Goal: Use online tool/utility: Utilize a website feature to perform a specific function

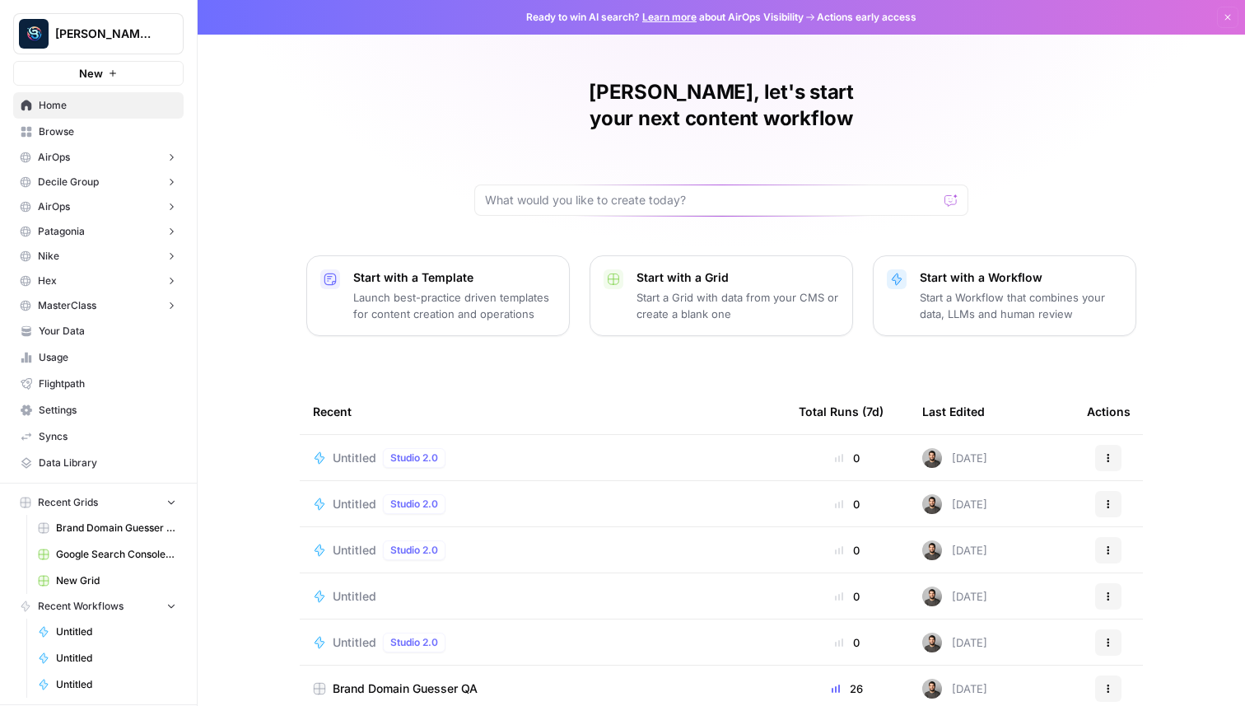
click at [110, 71] on icon "button" at bounding box center [113, 73] width 10 height 10
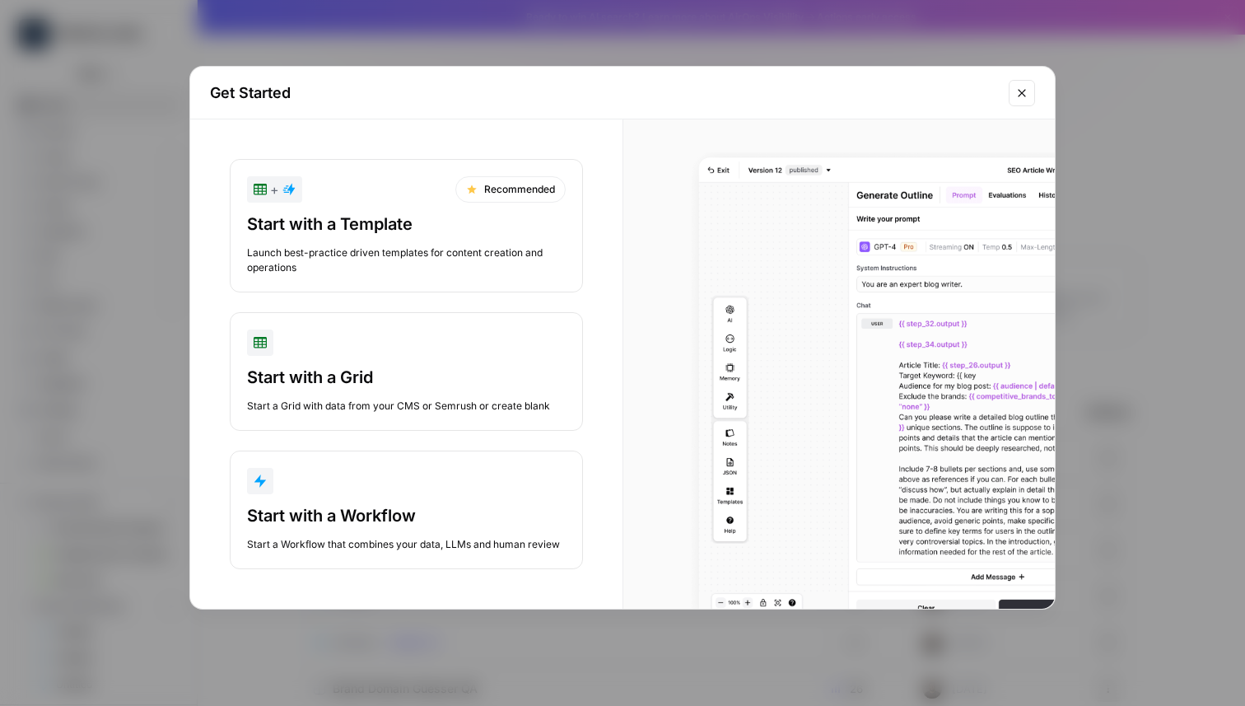
click at [308, 487] on div "button" at bounding box center [406, 481] width 319 height 26
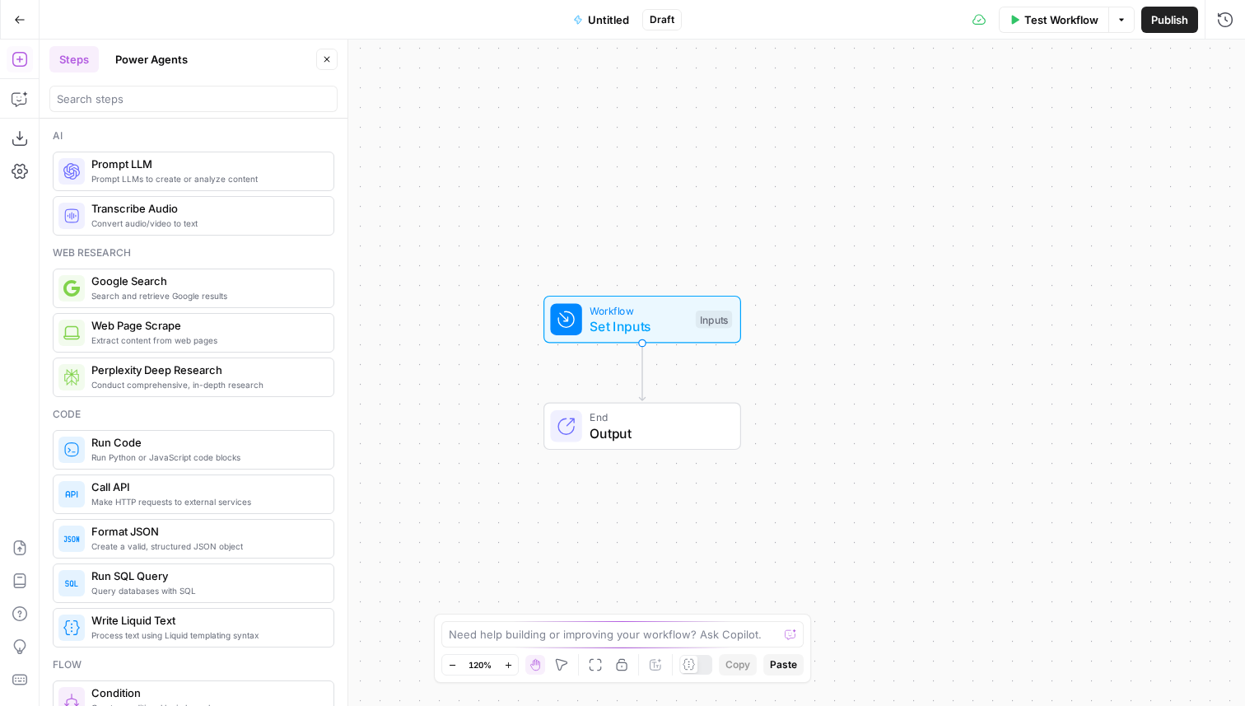
click at [143, 187] on div "Prompt LLMs to create or analyze content Prompt LLM" at bounding box center [194, 172] width 282 height 40
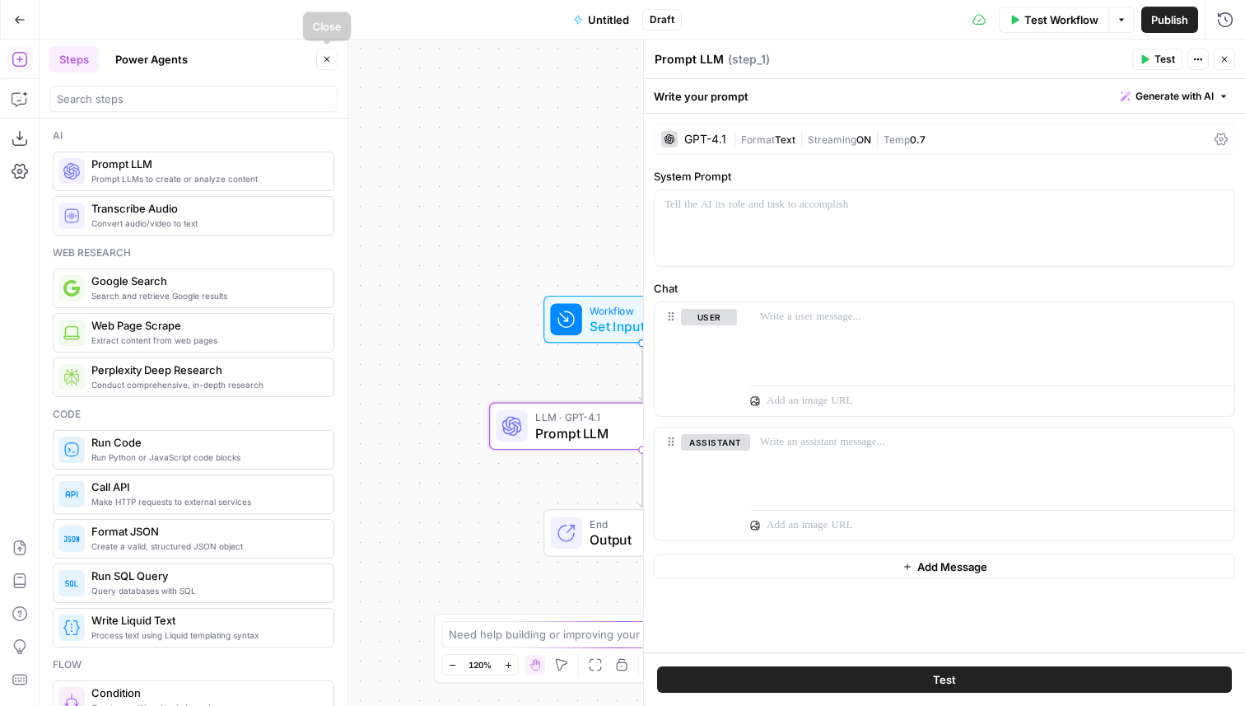
click at [324, 61] on icon "button" at bounding box center [327, 59] width 10 height 10
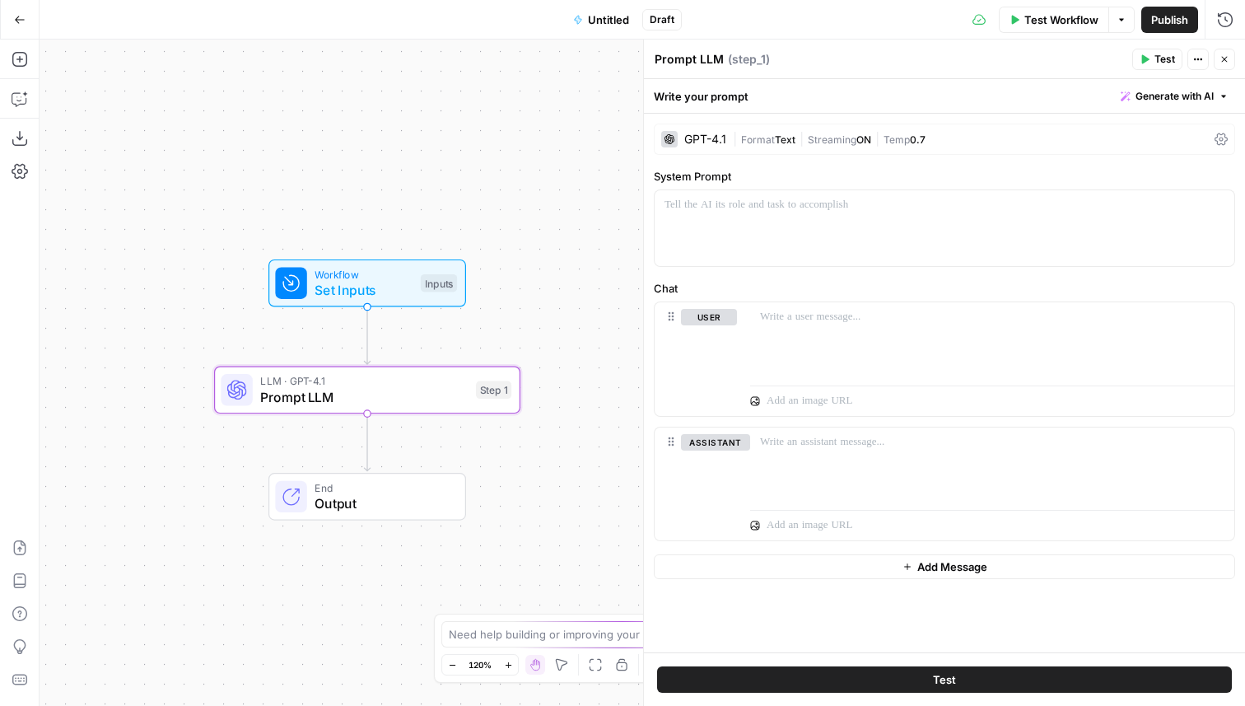
drag, startPoint x: 431, startPoint y: 156, endPoint x: 140, endPoint y: 118, distance: 293.2
click at [140, 118] on div "Workflow Set Inputs Inputs LLM · GPT-4.1 Prompt LLM Step 1 End Output" at bounding box center [643, 373] width 1206 height 666
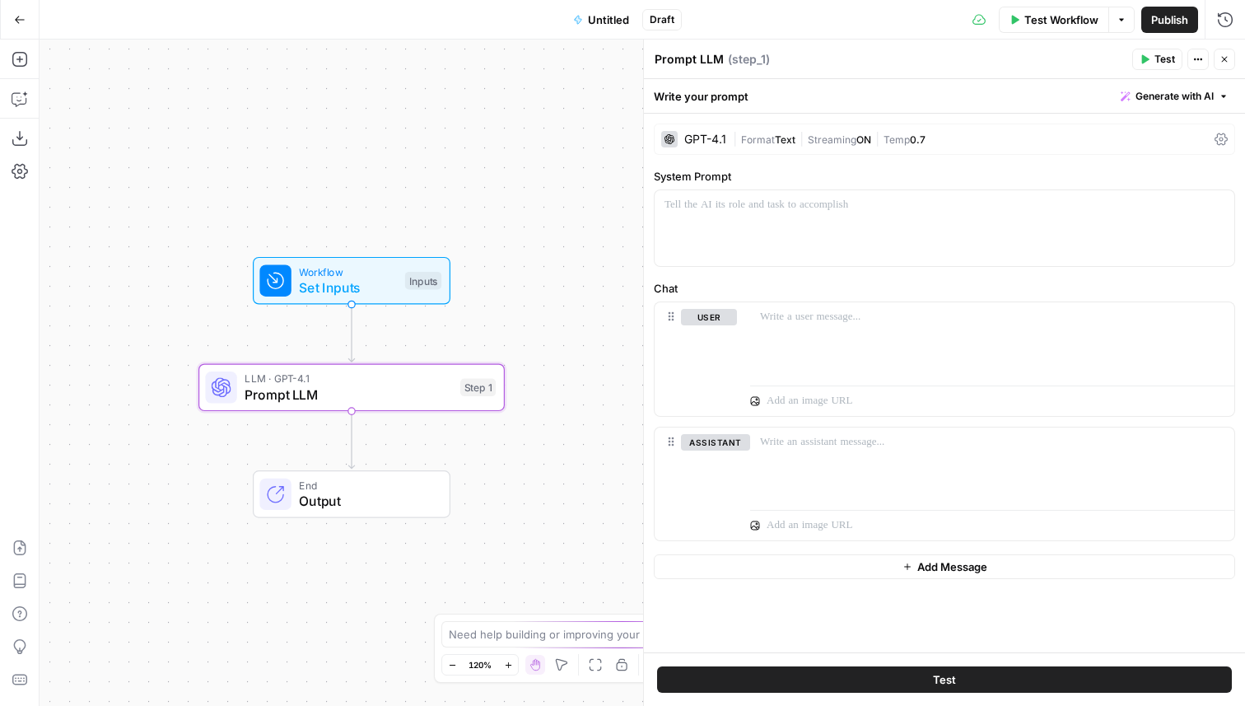
click at [891, 147] on div "GPT-4.1 | Format Text | Streaming ON | Temp 0.7" at bounding box center [944, 139] width 581 height 31
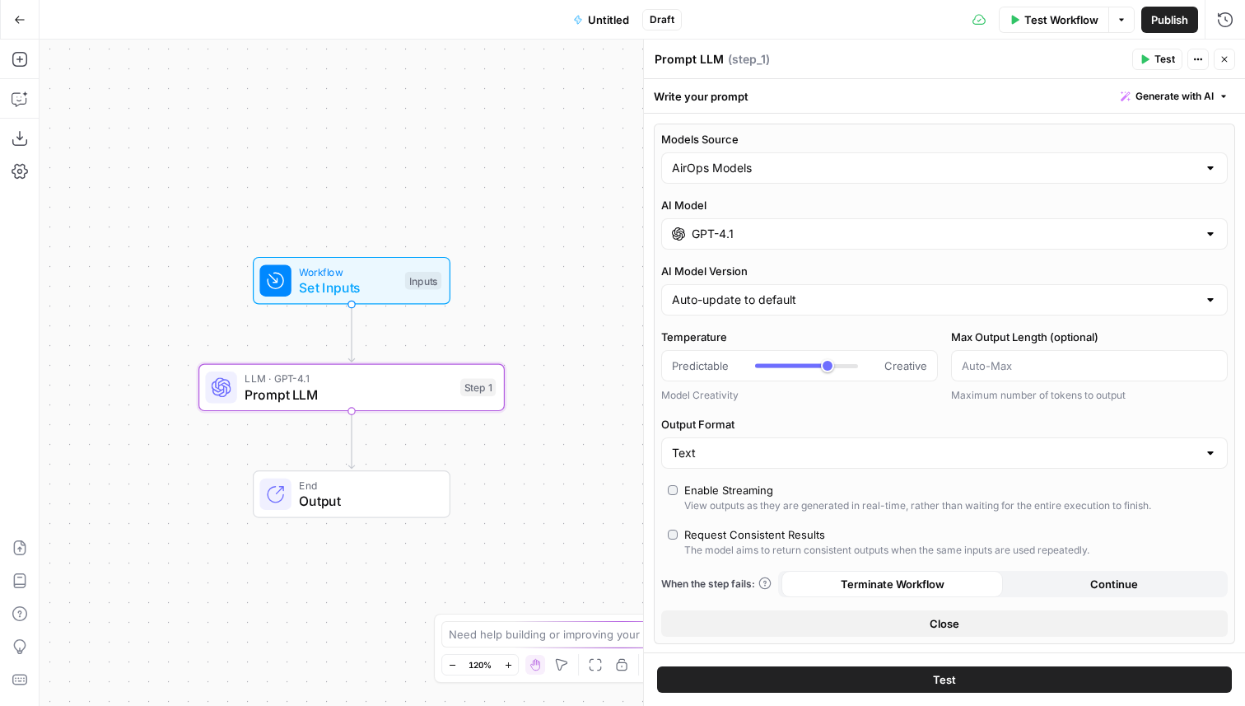
click at [694, 504] on div "View outputs as they are generated in real-time, rather than waiting for the en…" at bounding box center [917, 505] width 467 height 15
type input "***"
drag, startPoint x: 791, startPoint y: 365, endPoint x: 766, endPoint y: 365, distance: 25.5
click at [765, 365] on div at bounding box center [765, 366] width 21 height 4
click at [749, 453] on input "Output Format" at bounding box center [934, 453] width 525 height 16
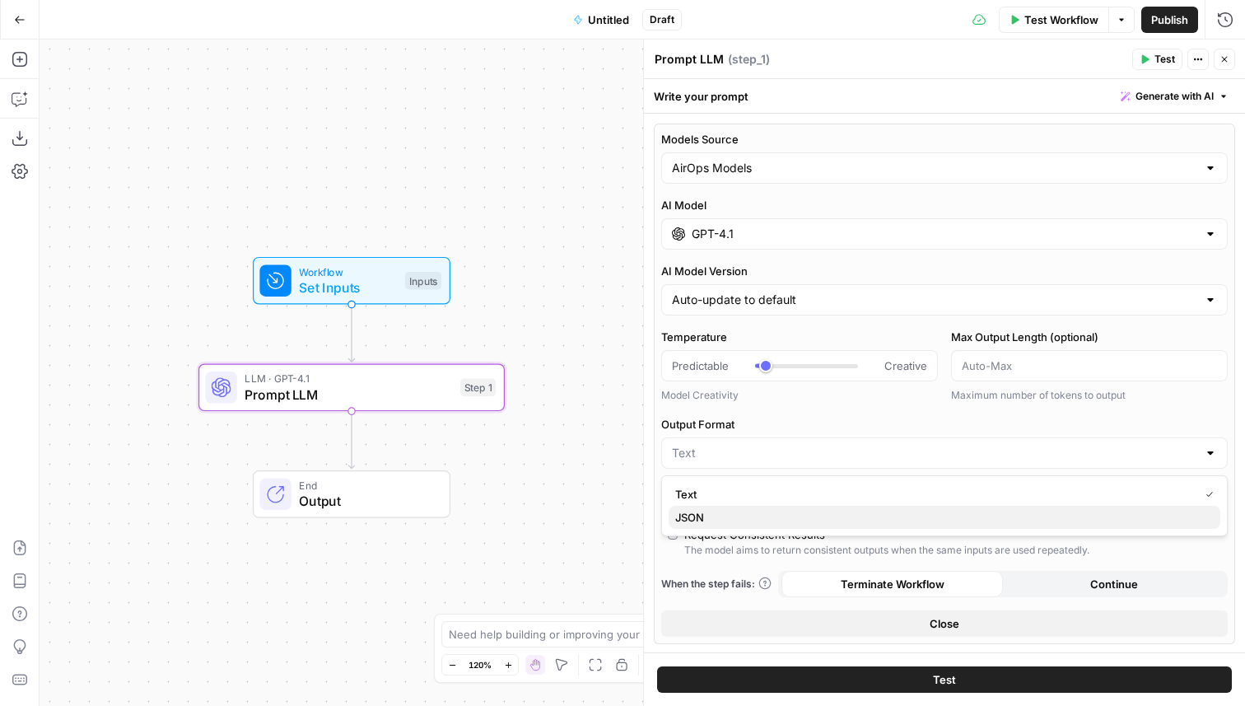
click at [724, 510] on span "JSON" at bounding box center [941, 517] width 532 height 16
type input "JSON"
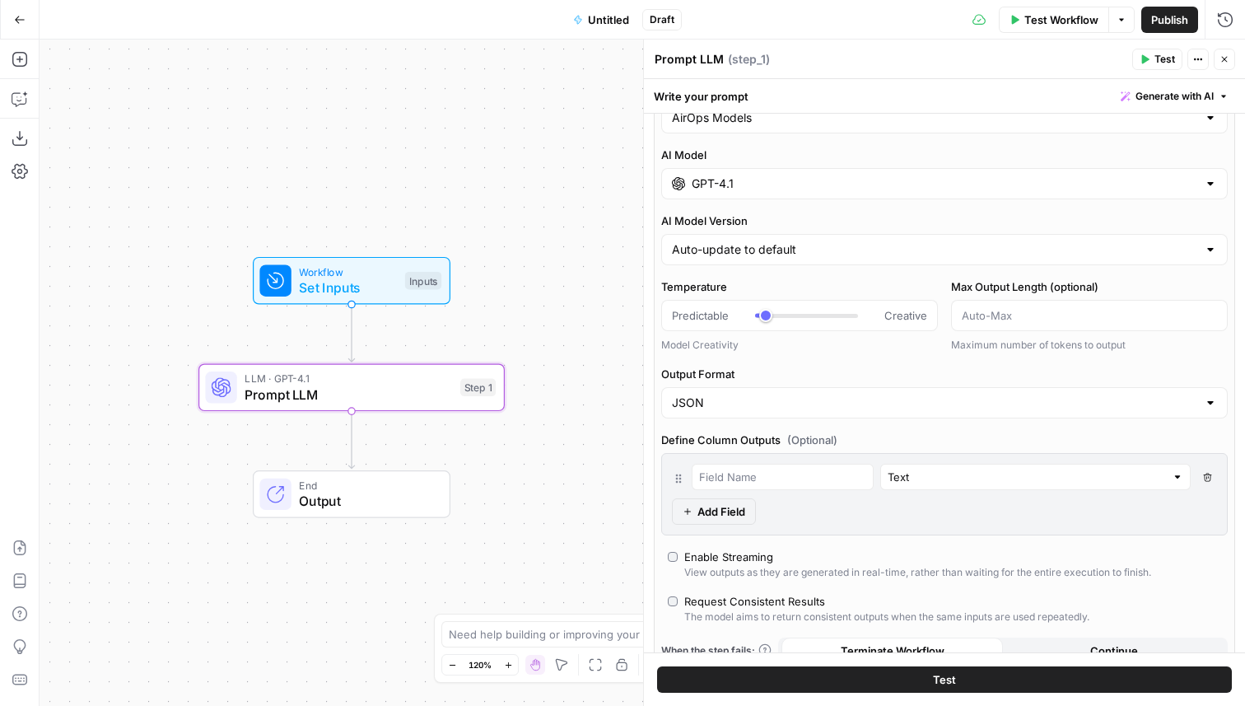
scroll to position [99, 0]
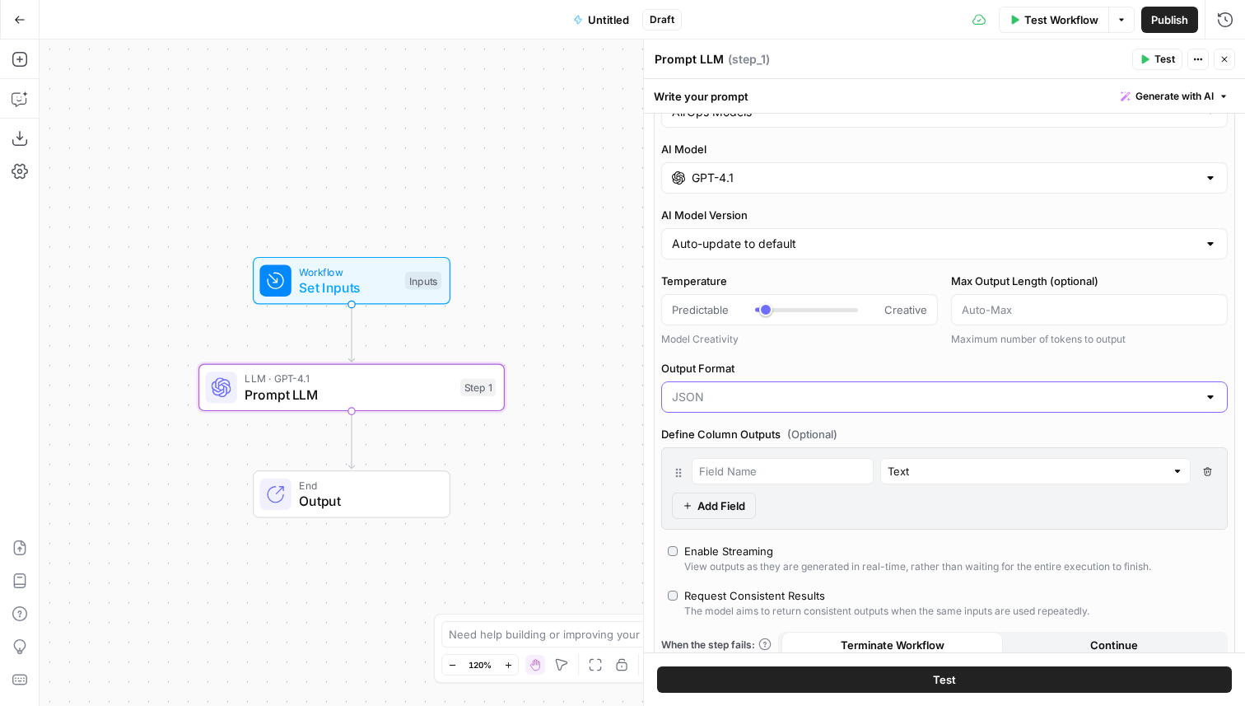
click at [697, 402] on input "Output Format" at bounding box center [934, 397] width 525 height 16
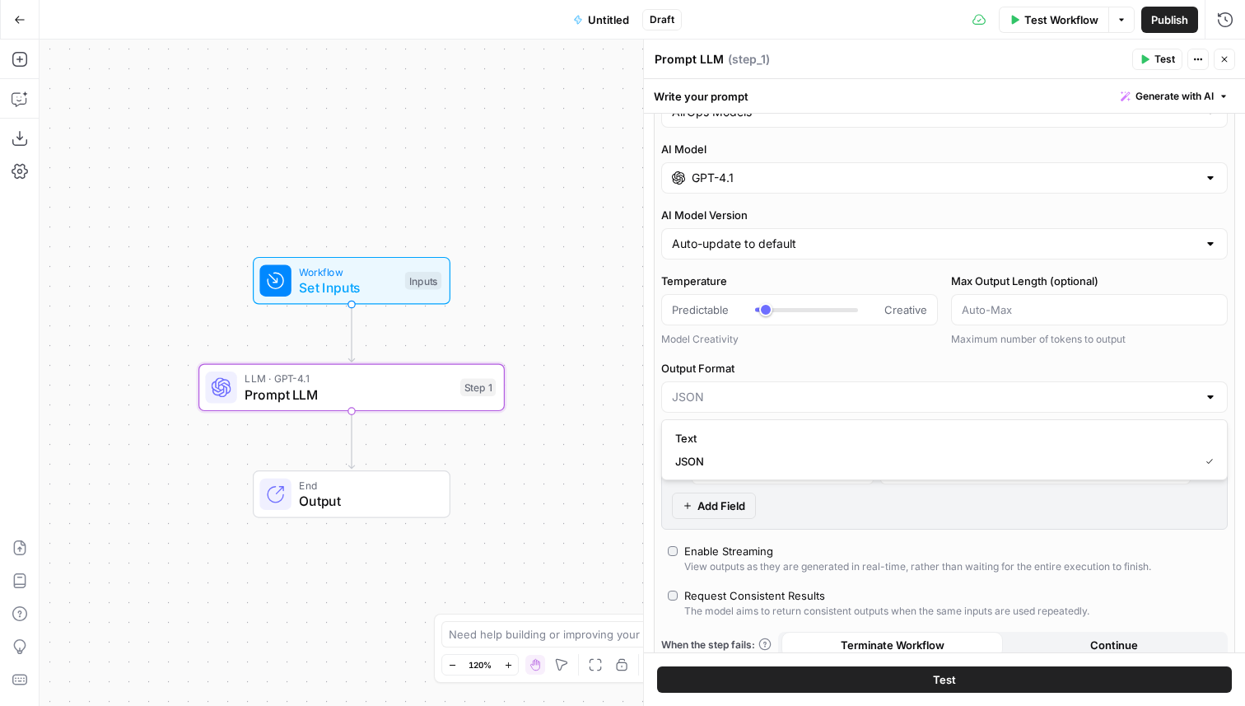
type input "JSON"
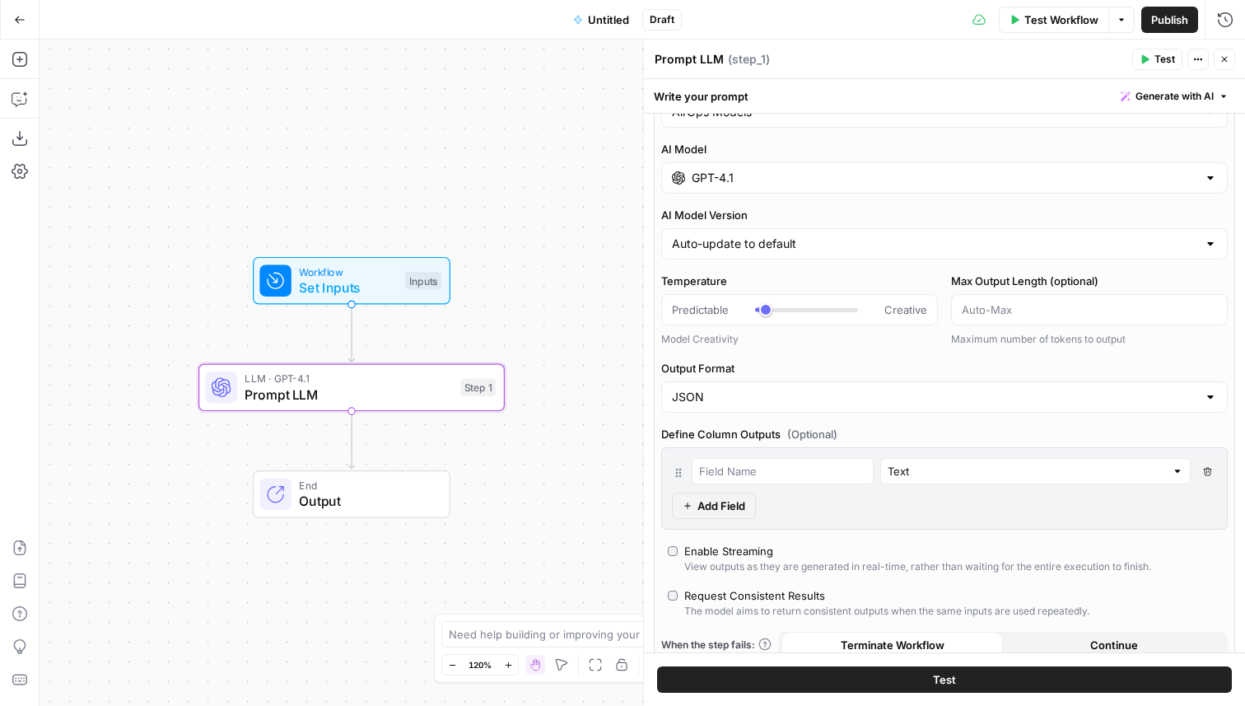
click at [700, 346] on div "Model Creativity" at bounding box center [799, 339] width 277 height 15
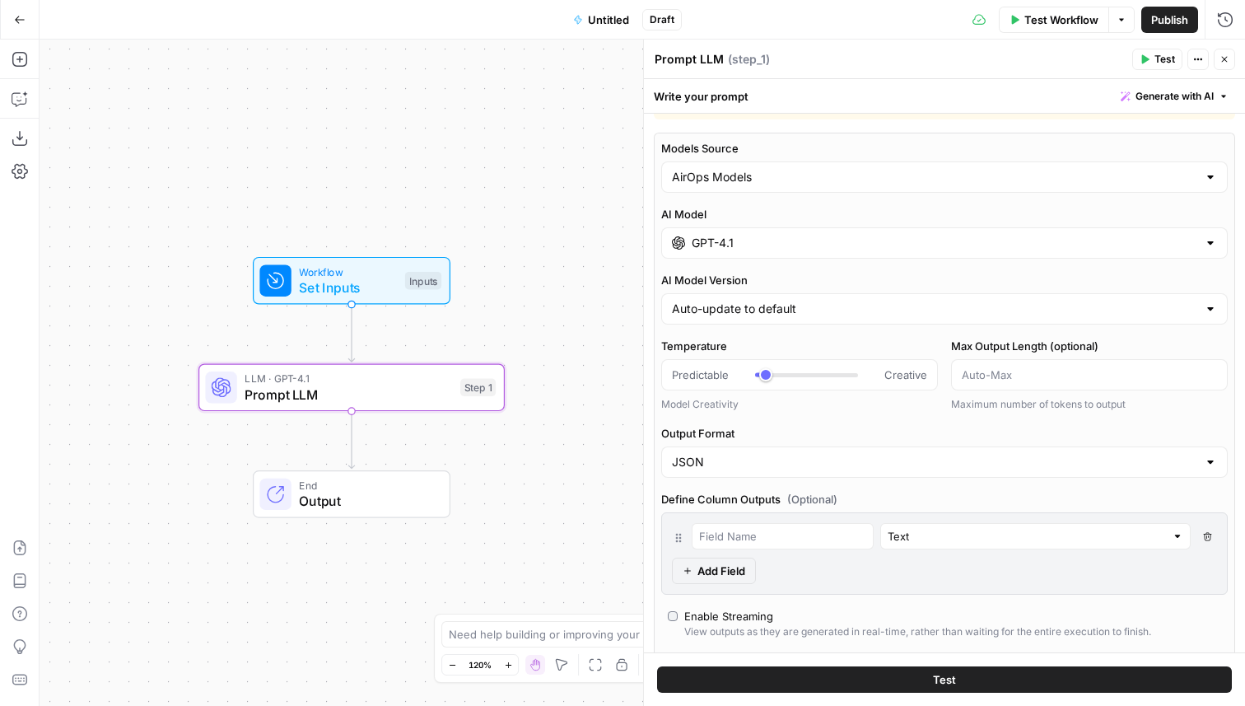
scroll to position [0, 0]
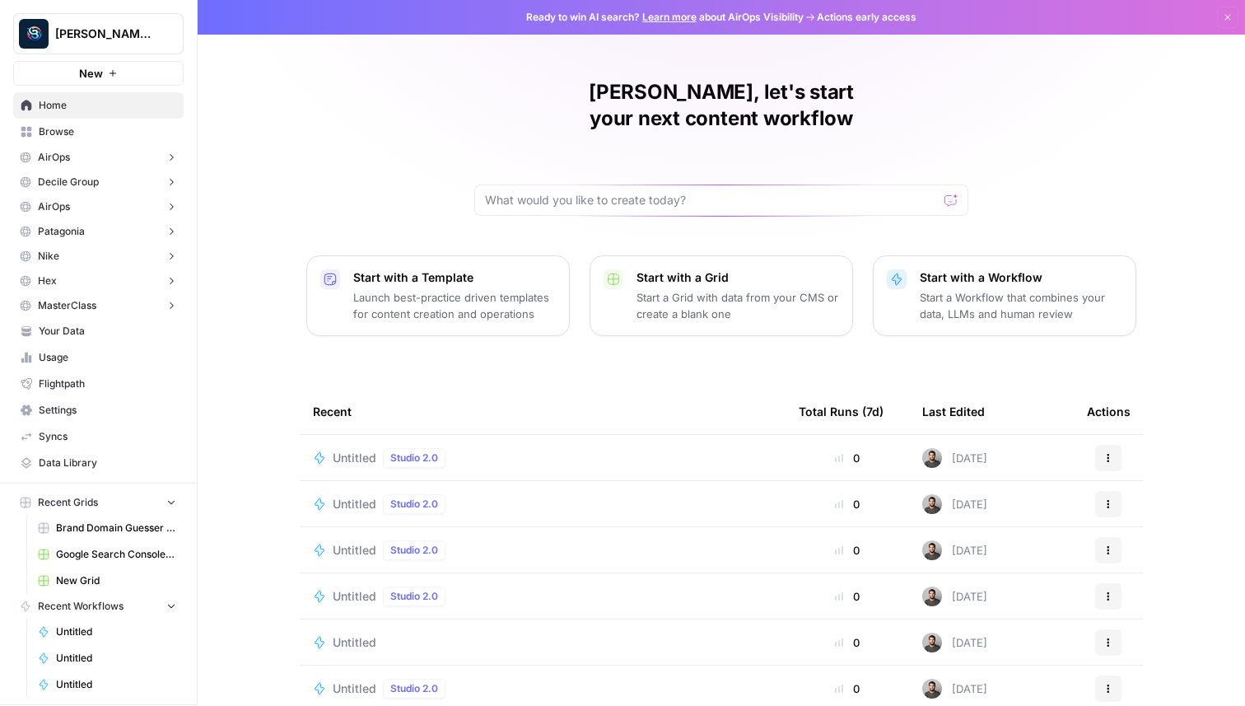
click at [147, 67] on button "New" at bounding box center [98, 73] width 170 height 25
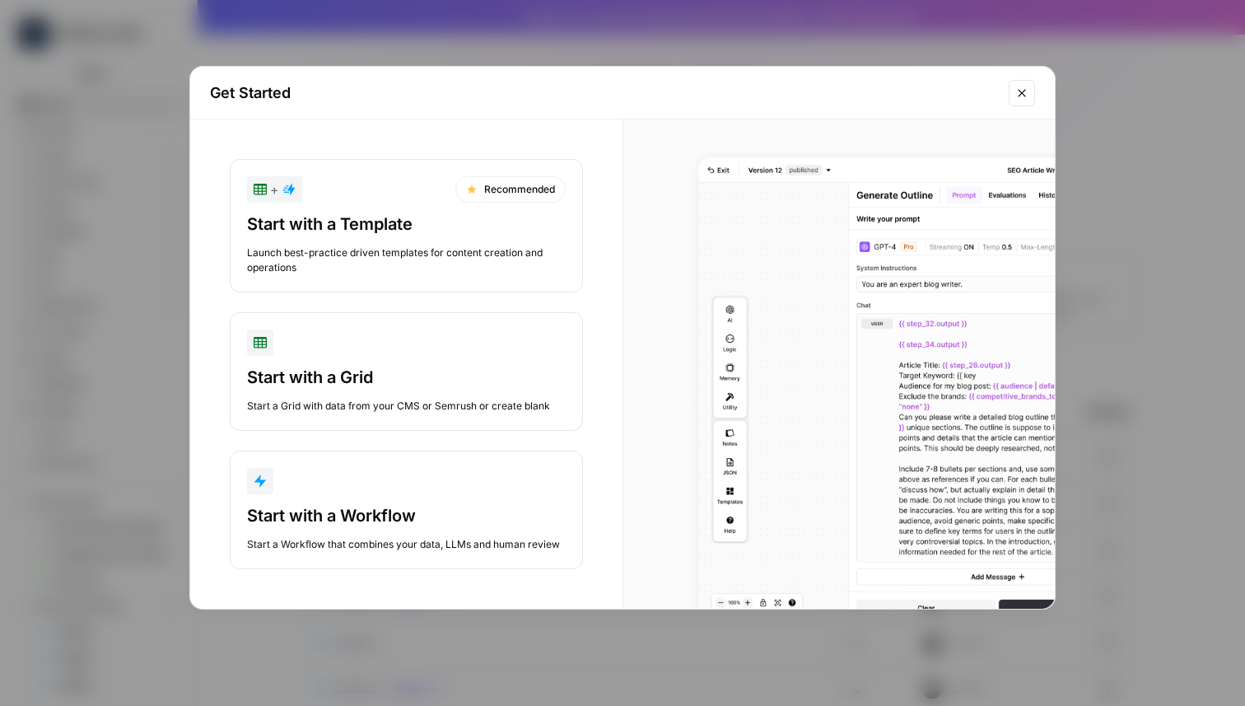
click at [442, 515] on div "Start with a Workflow" at bounding box center [406, 515] width 319 height 23
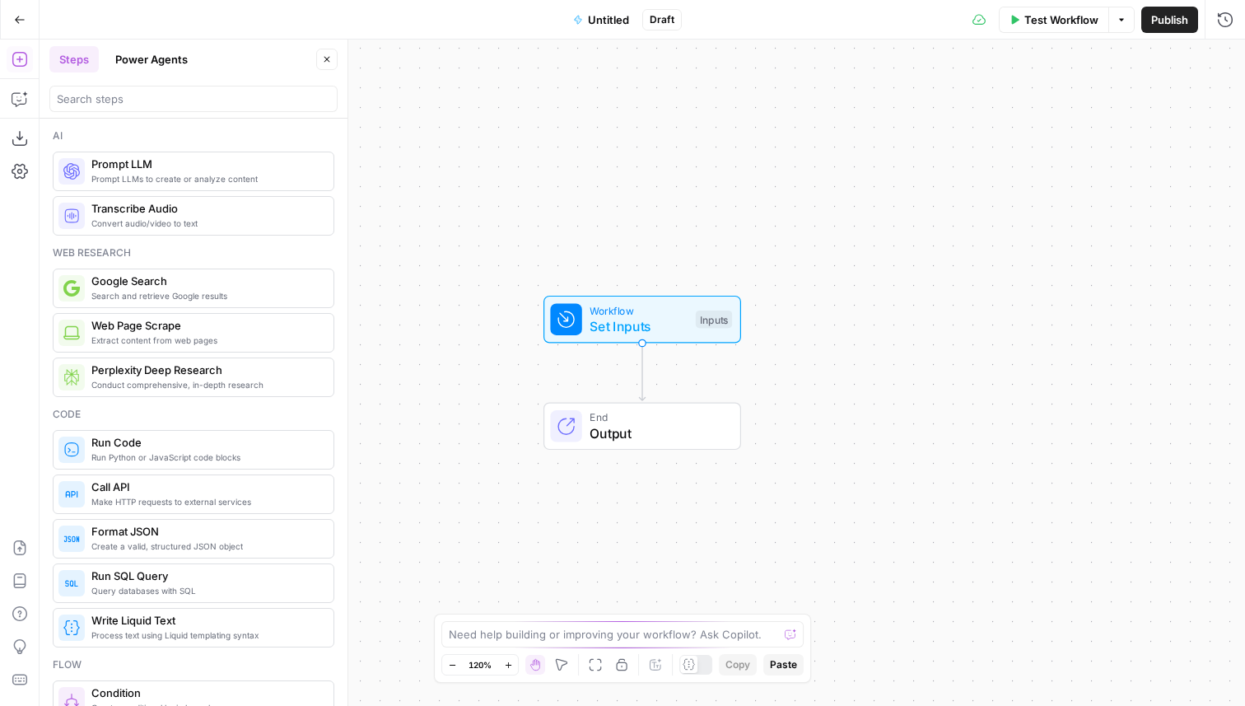
click at [126, 162] on span "Prompt LLM" at bounding box center [205, 164] width 229 height 16
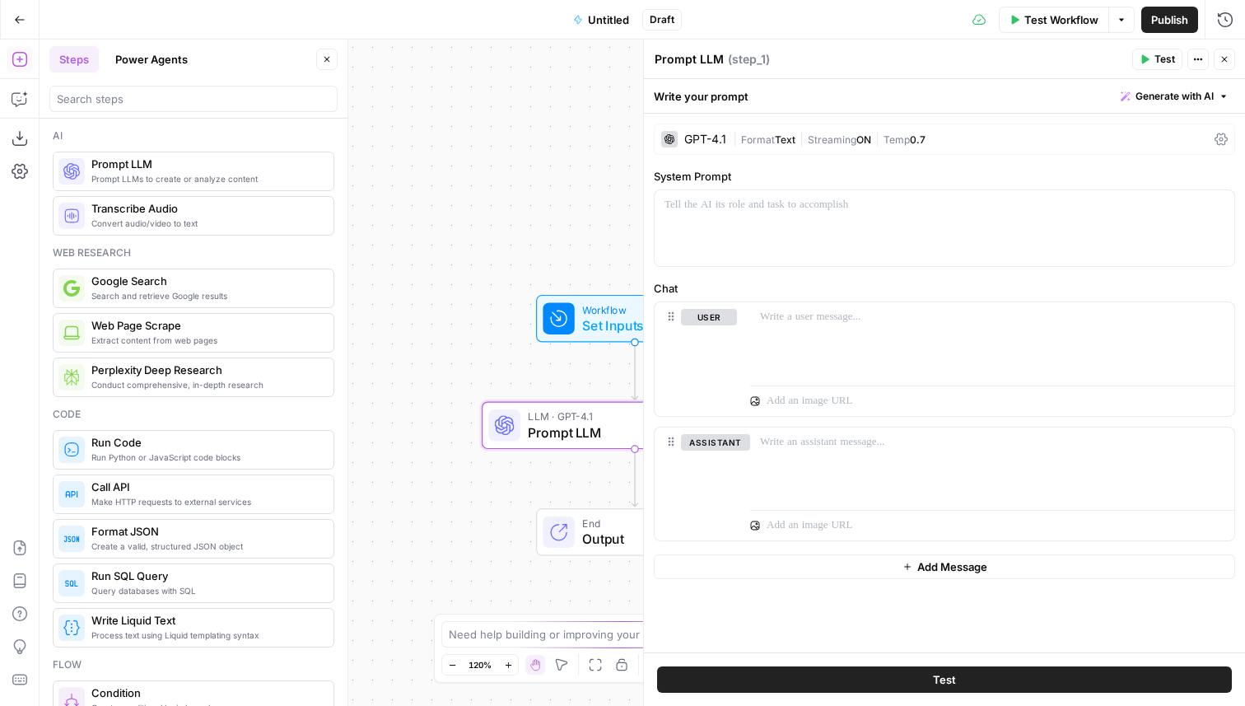
drag, startPoint x: 518, startPoint y: 184, endPoint x: 408, endPoint y: 133, distance: 121.9
click at [413, 136] on div "Workflow Set Inputs Inputs LLM · GPT-4.1 Prompt LLM Step 1 End Output" at bounding box center [643, 373] width 1206 height 666
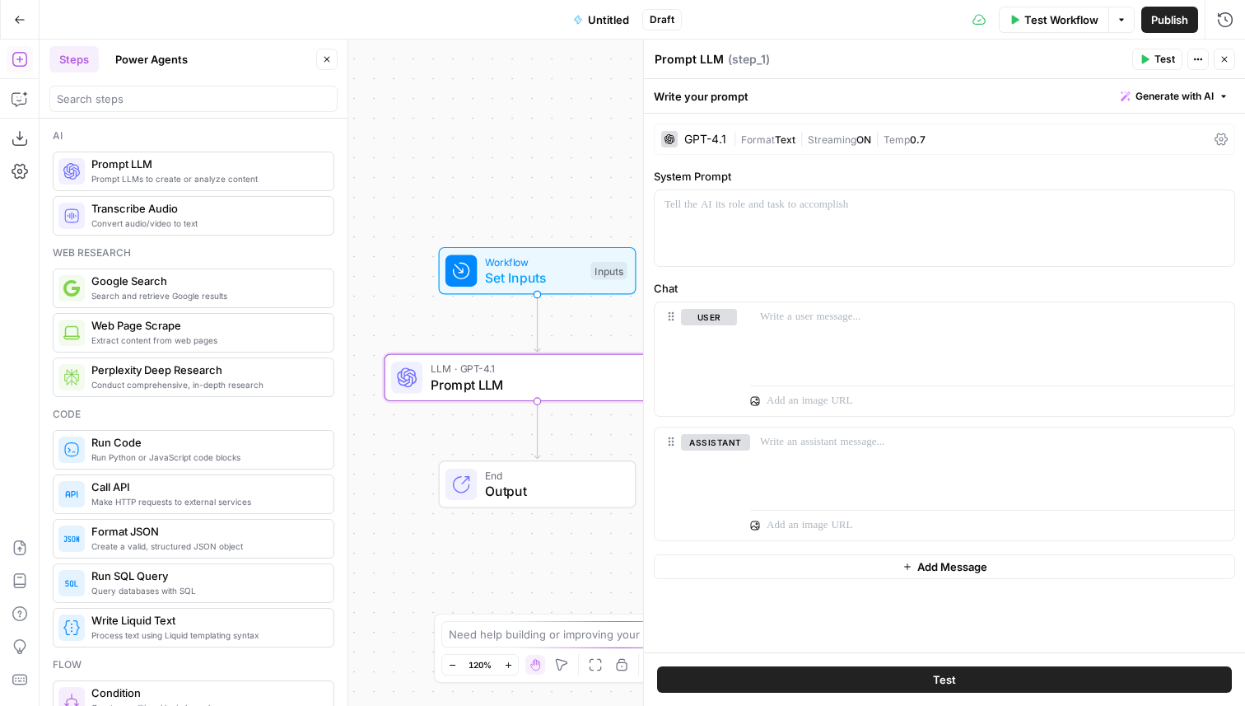
click at [682, 138] on div "GPT-4.1" at bounding box center [693, 139] width 65 height 16
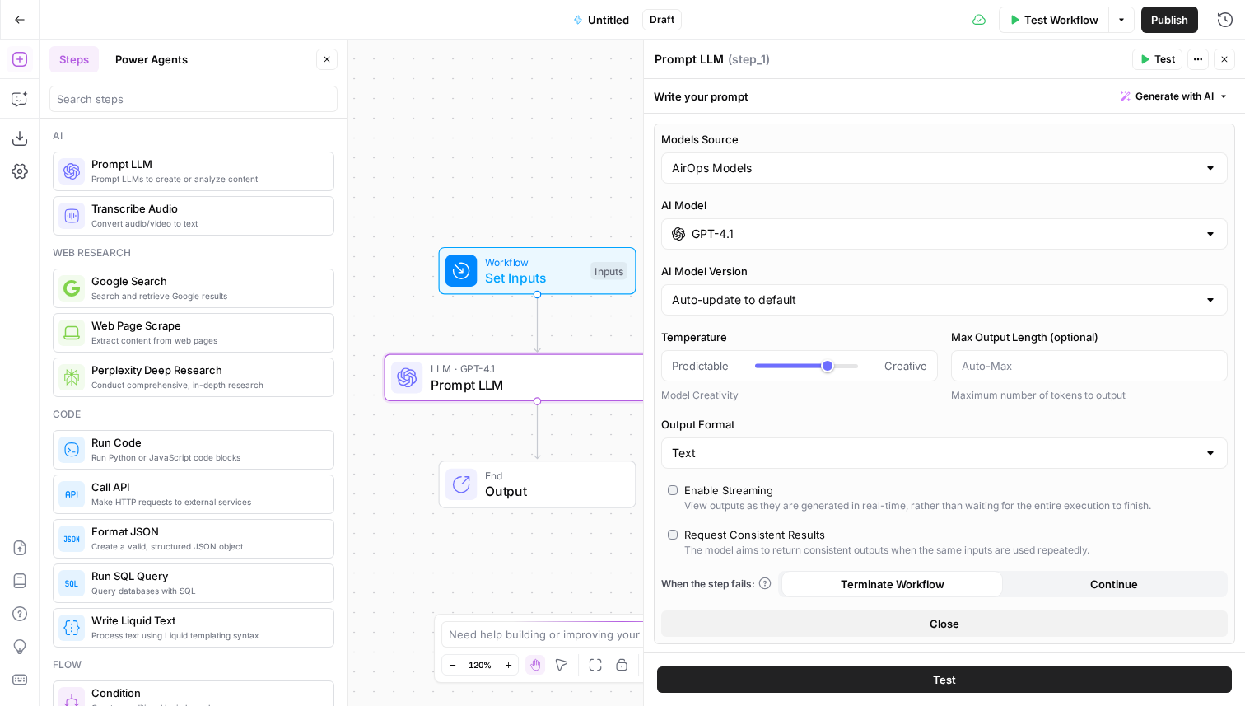
click at [738, 233] on input "GPT-4.1" at bounding box center [945, 234] width 506 height 16
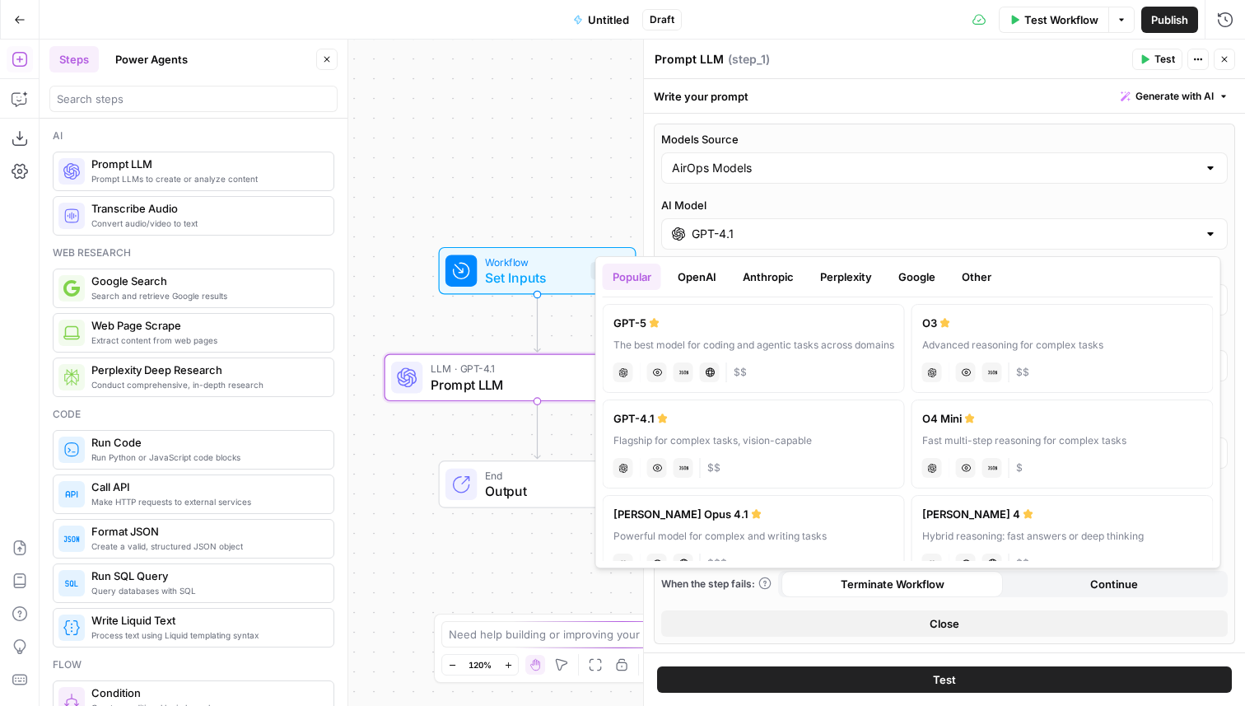
click at [828, 288] on button "Perplexity" at bounding box center [846, 277] width 72 height 26
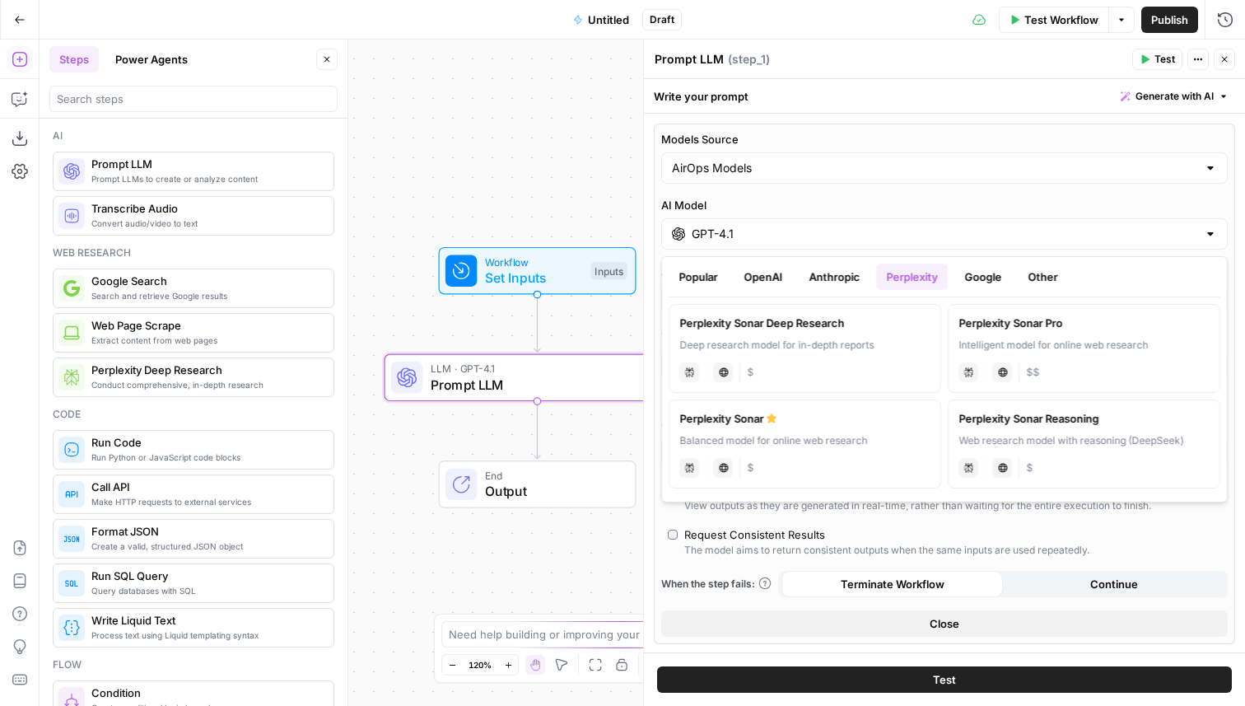
click at [823, 277] on button "Anthropic" at bounding box center [834, 277] width 71 height 26
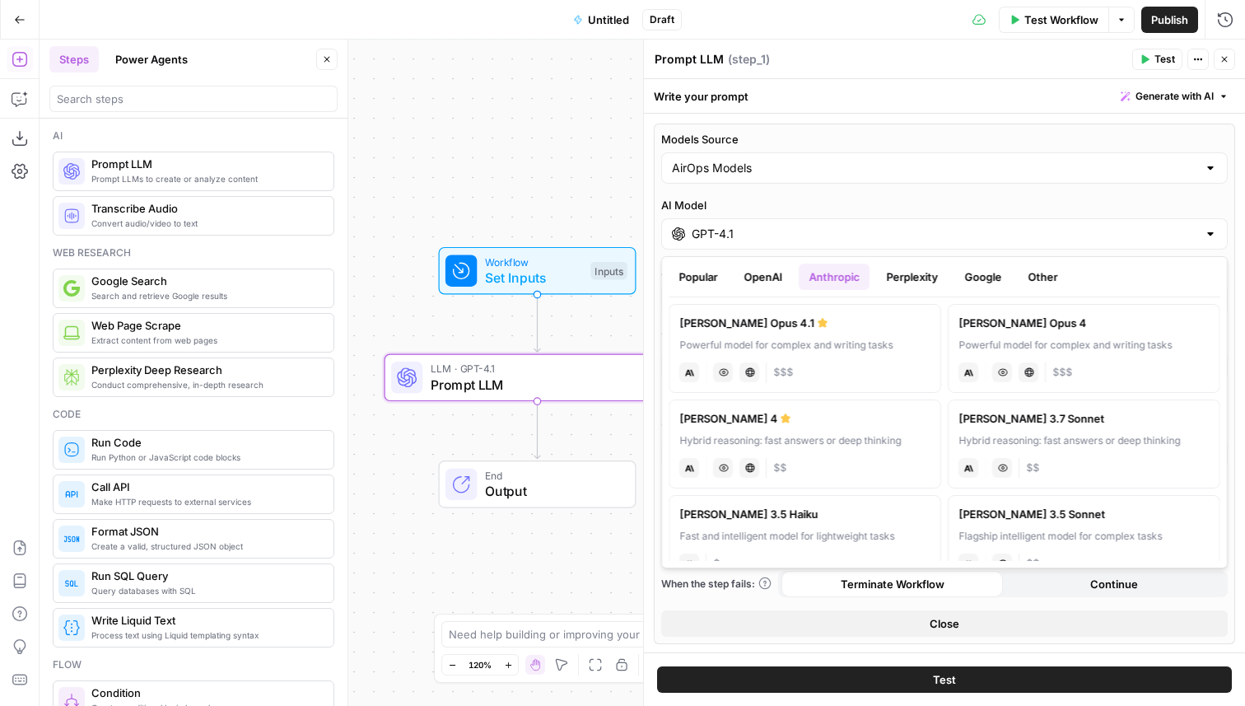
click at [779, 277] on button "OpenAI" at bounding box center [763, 277] width 58 height 26
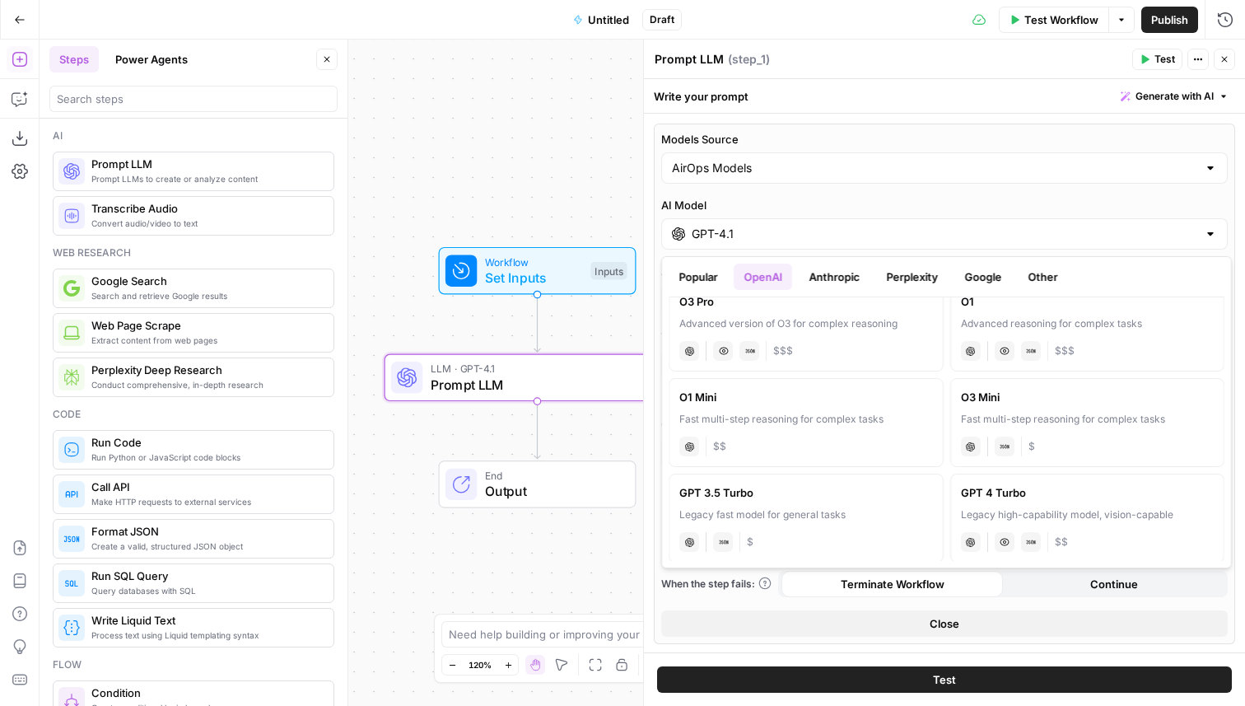
scroll to position [904, 0]
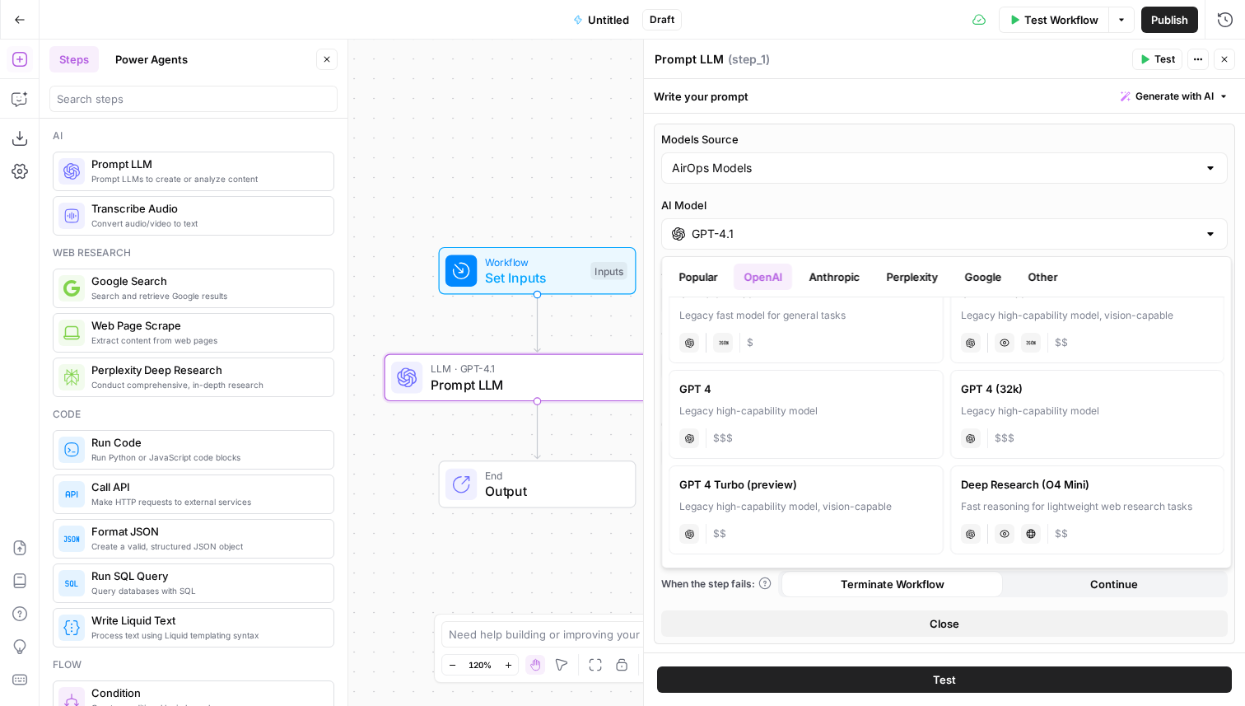
click at [1084, 505] on div "Fast reasoning for lightweight web research tasks" at bounding box center [1088, 506] width 254 height 15
type input "Deep Research (O4 Mini)"
